Goal: Task Accomplishment & Management: Manage account settings

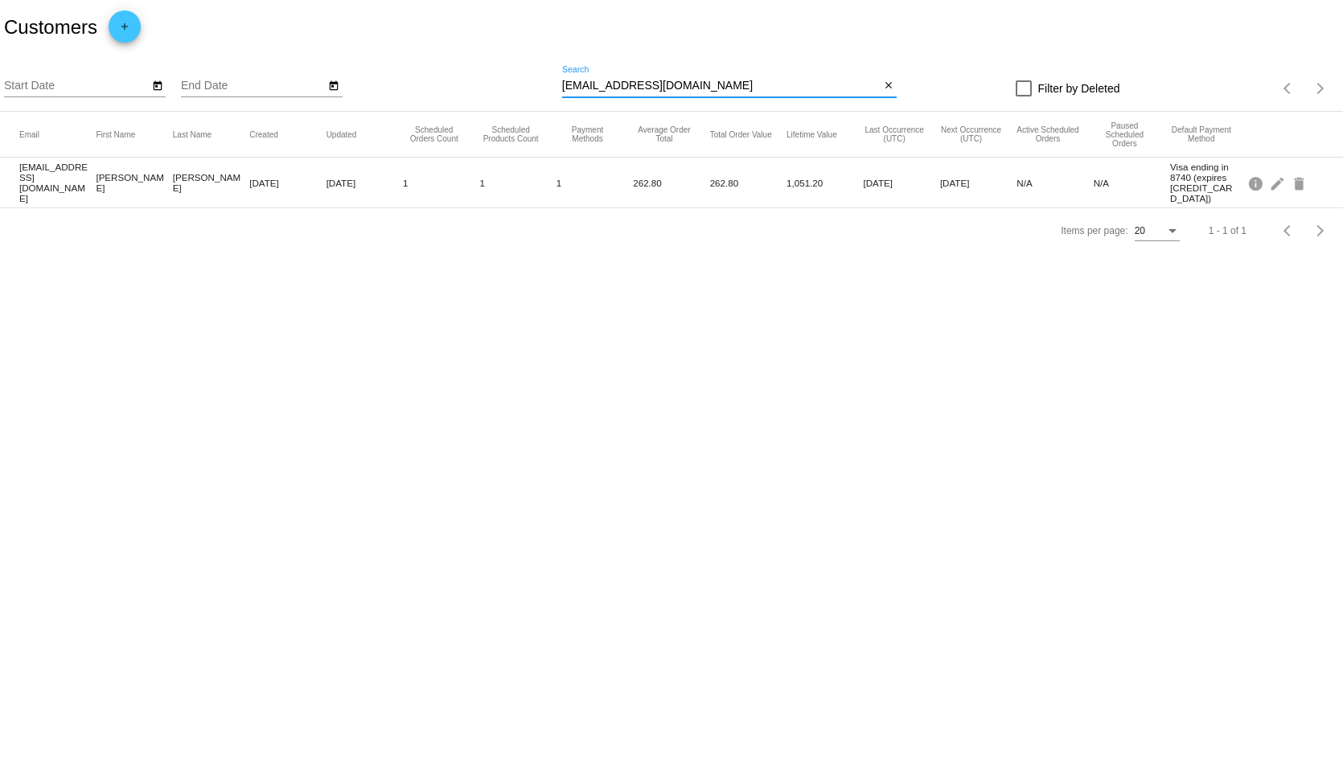
drag, startPoint x: 732, startPoint y: 85, endPoint x: 519, endPoint y: 87, distance: 213.1
click at [519, 87] on div "Start Date End Date [EMAIL_ADDRESS][DOMAIN_NAME] Search close Filter by Deleted…" at bounding box center [671, 83] width 1343 height 57
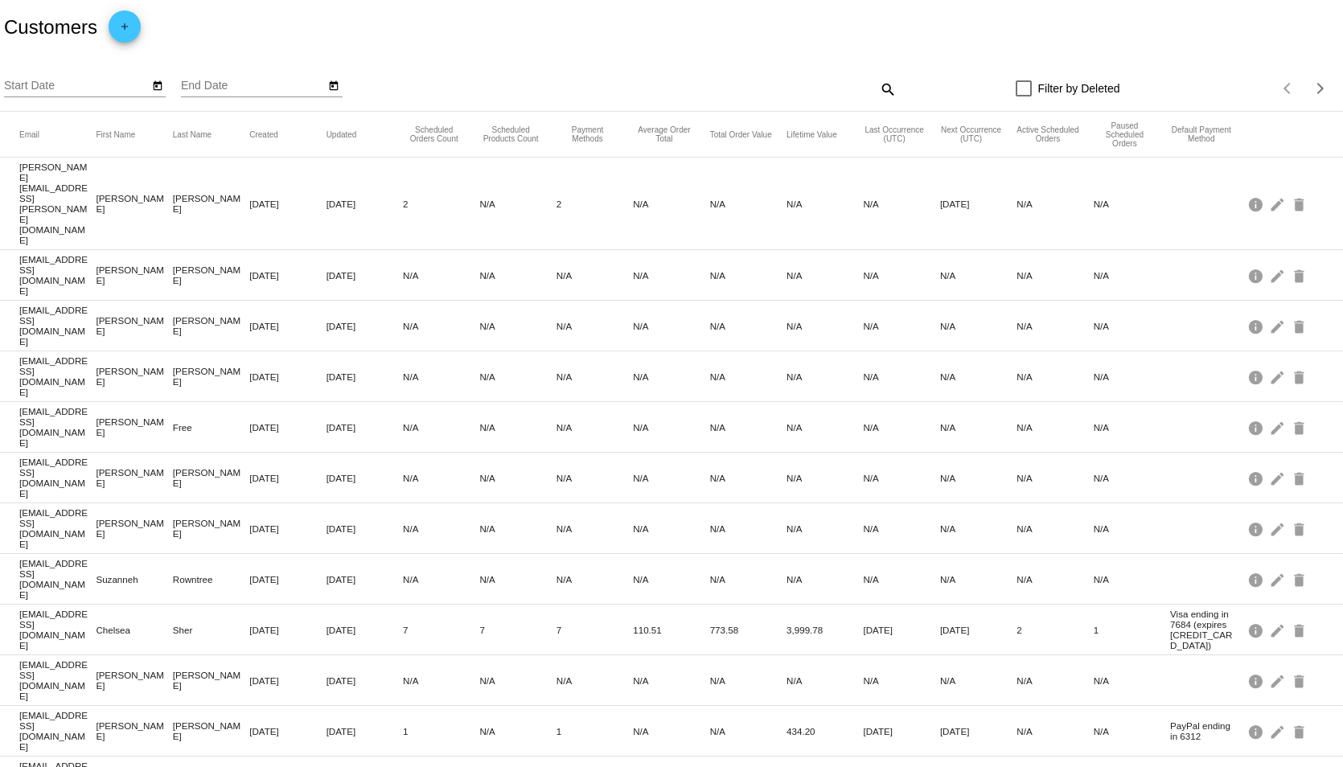
click at [878, 90] on mat-icon "search" at bounding box center [886, 88] width 19 height 25
click at [603, 89] on input "Search" at bounding box center [729, 86] width 334 height 13
type input "[PERSON_NAME]"
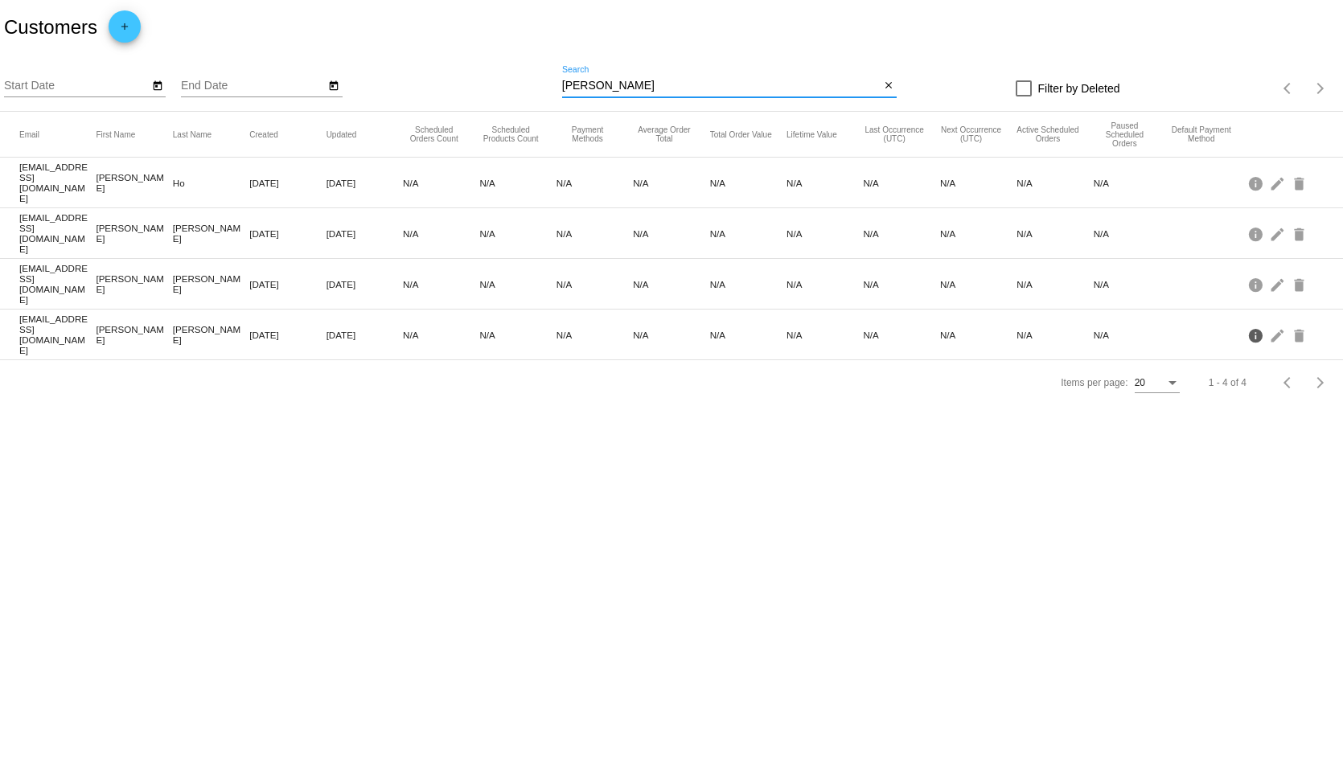
click at [1254, 322] on mat-icon "info" at bounding box center [1256, 334] width 19 height 25
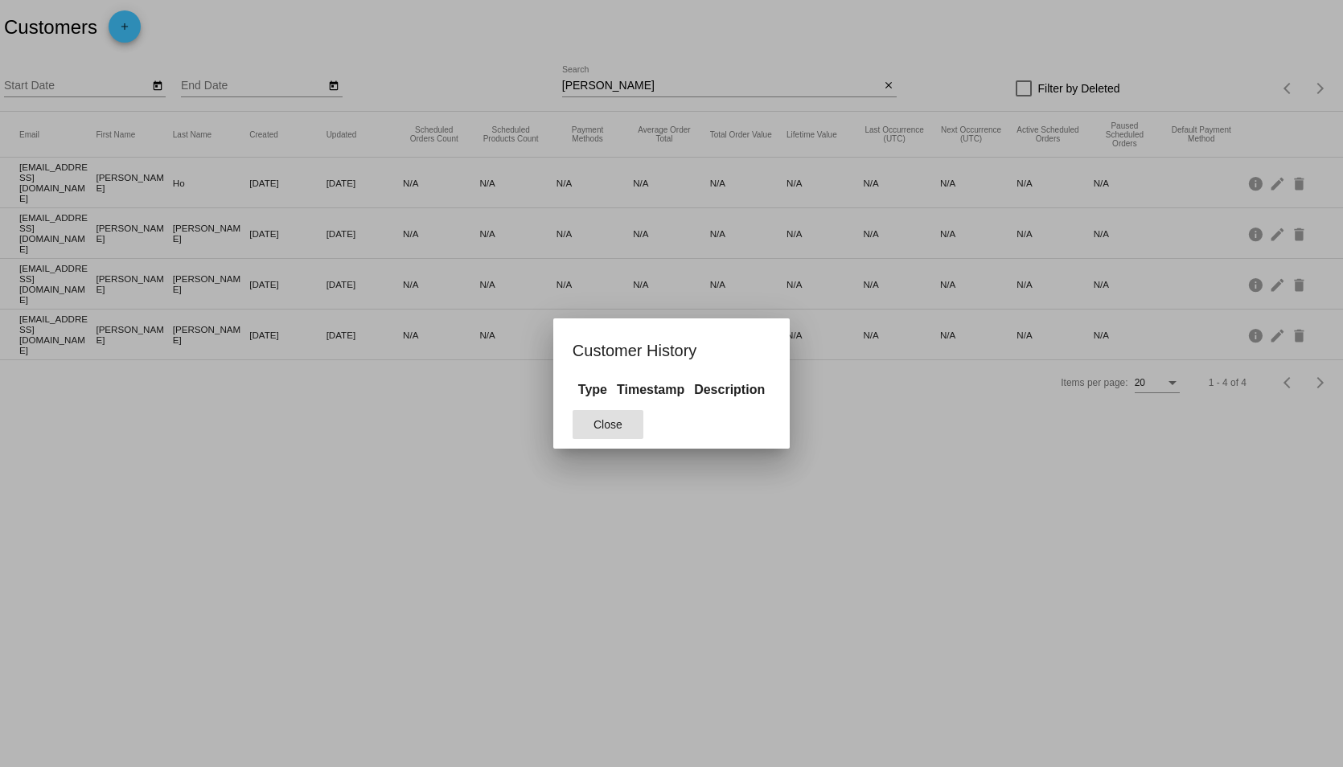
click at [601, 425] on span "Close" at bounding box center [607, 424] width 29 height 13
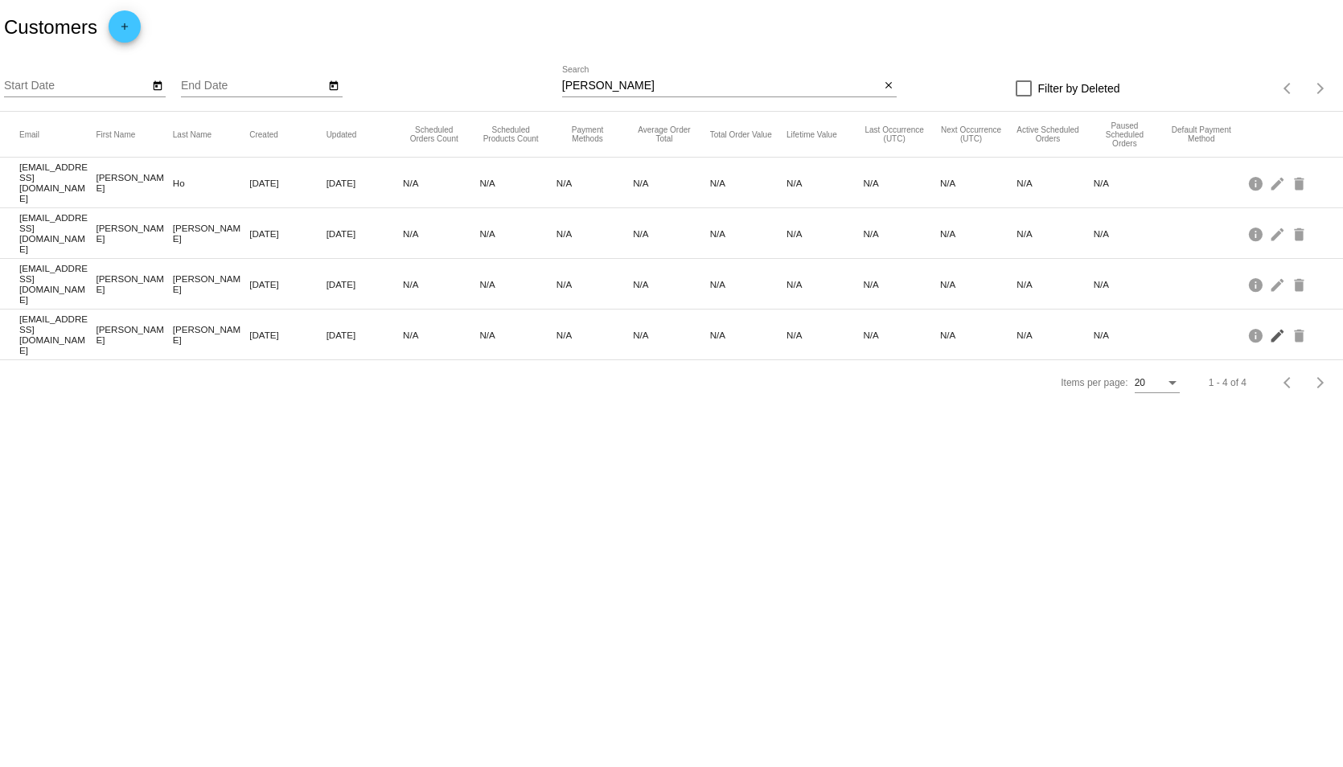
click at [1282, 322] on mat-icon "edit" at bounding box center [1278, 334] width 19 height 25
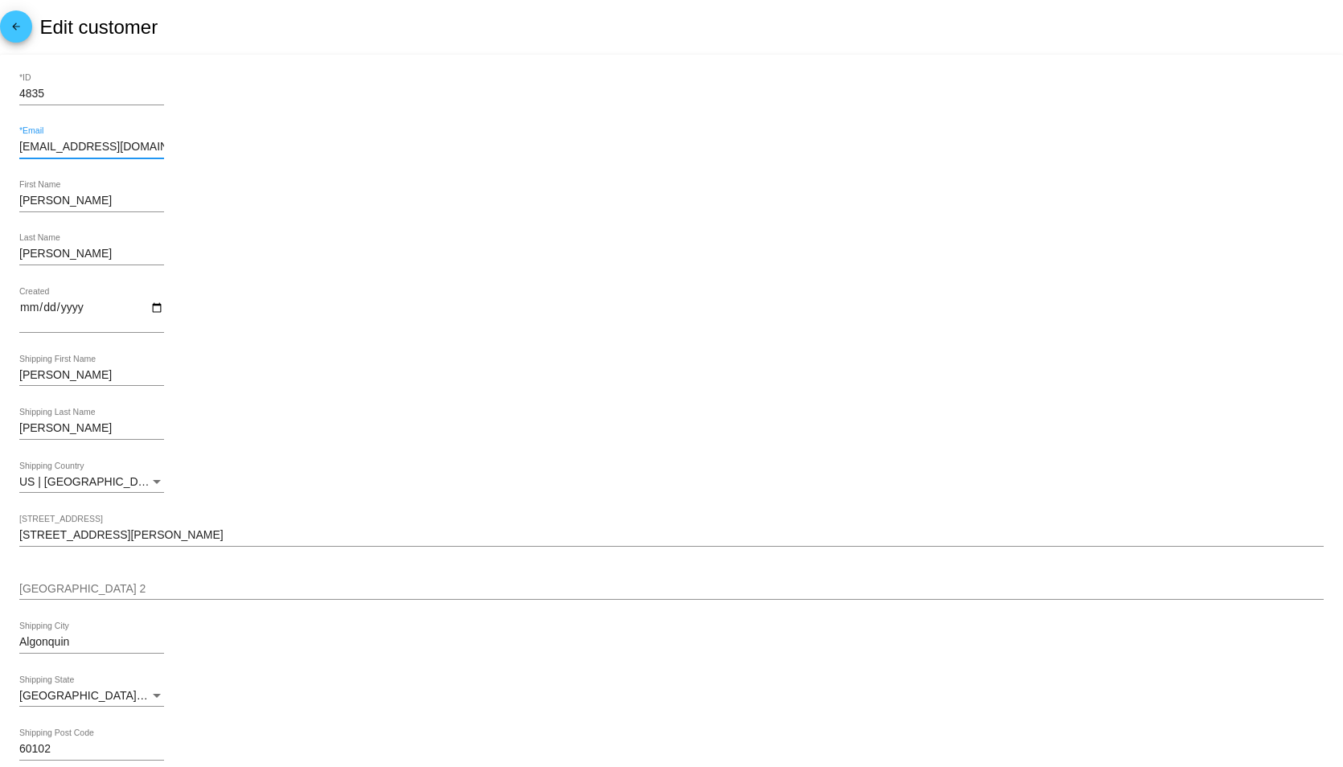
drag, startPoint x: 141, startPoint y: 149, endPoint x: 20, endPoint y: 147, distance: 120.6
click at [14, 150] on mat-card "4835 *ID [EMAIL_ADDRESS][DOMAIN_NAME] *Email [PERSON_NAME] First Name [PERSON_N…" at bounding box center [671, 682] width 1343 height 1254
